Goal: Task Accomplishment & Management: Use online tool/utility

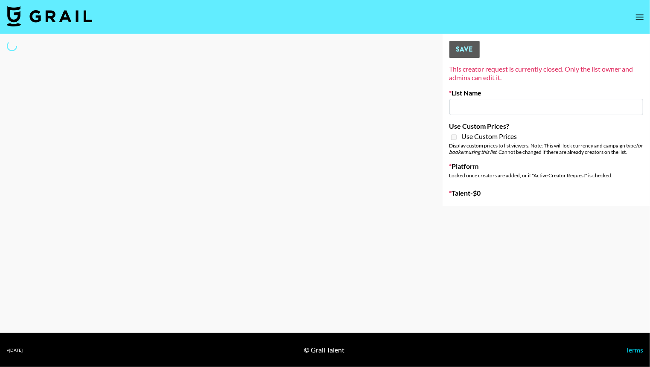
type input "Primal Harvest ([DATE])"
select select "Song"
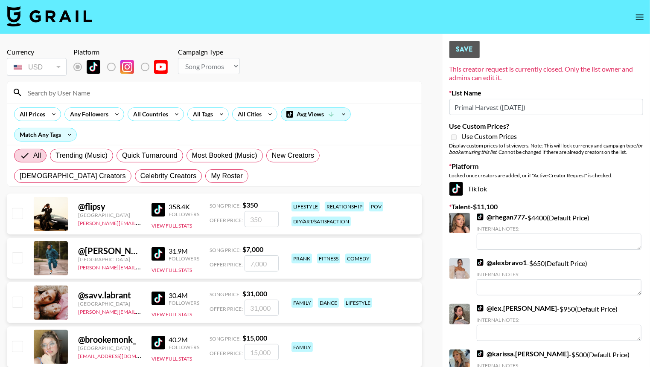
click at [55, 94] on input at bounding box center [220, 93] width 394 height 14
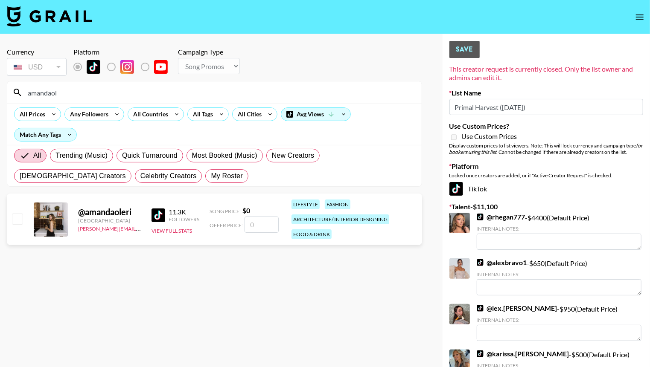
type input "amandaol"
click at [15, 214] on input "checkbox" at bounding box center [17, 219] width 10 height 10
click at [17, 214] on input "checkbox" at bounding box center [17, 219] width 10 height 10
checkbox input "false"
click at [110, 70] on label "Remove selected talent to change platforms" at bounding box center [118, 67] width 32 height 18
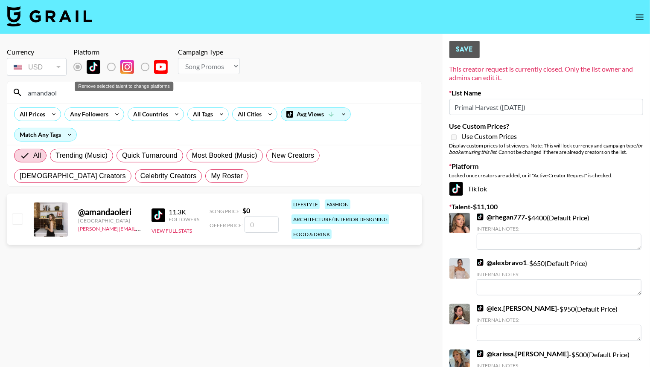
click at [113, 66] on label "Remove selected talent to change platforms" at bounding box center [118, 67] width 32 height 18
